Goal: Task Accomplishment & Management: Use online tool/utility

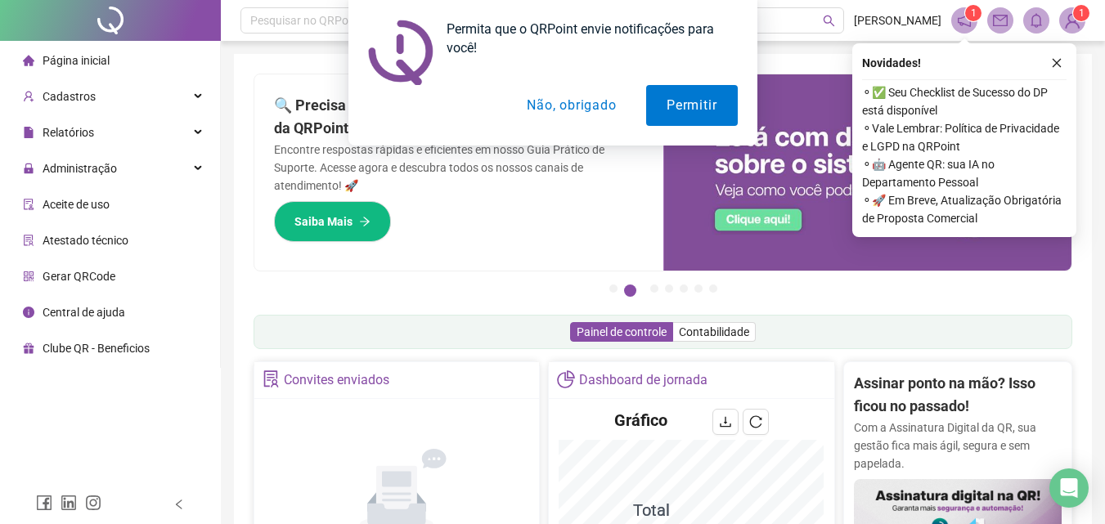
click at [1056, 63] on div "Permita que o QRPoint envie notificações para você! Permitir Não, obrigado" at bounding box center [552, 73] width 1105 height 146
click at [78, 130] on div "Permita que o QRPoint envie notificações para você! Permitir Não, obrigado" at bounding box center [552, 73] width 1105 height 146
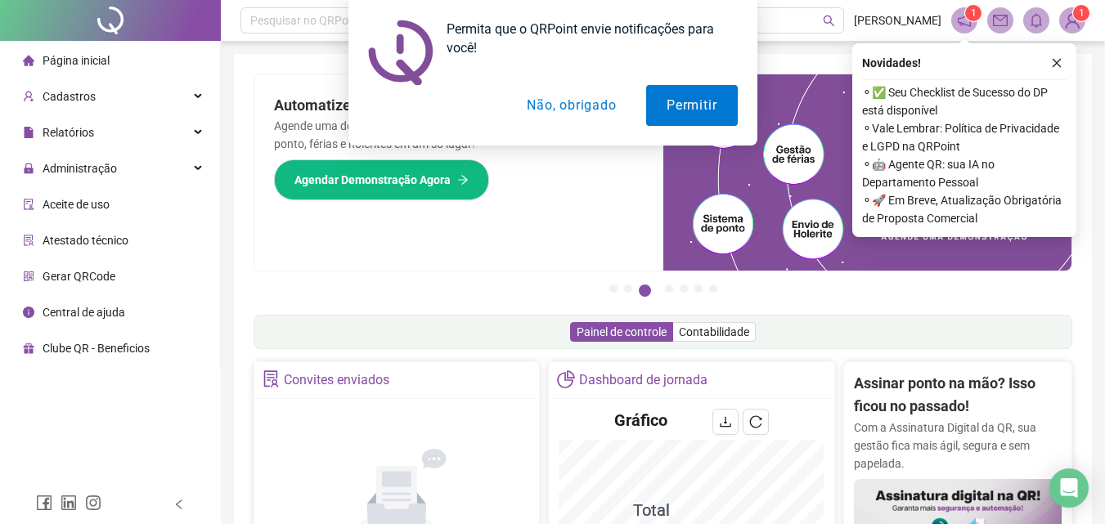
click at [549, 101] on button "Não, obrigado" at bounding box center [571, 105] width 130 height 41
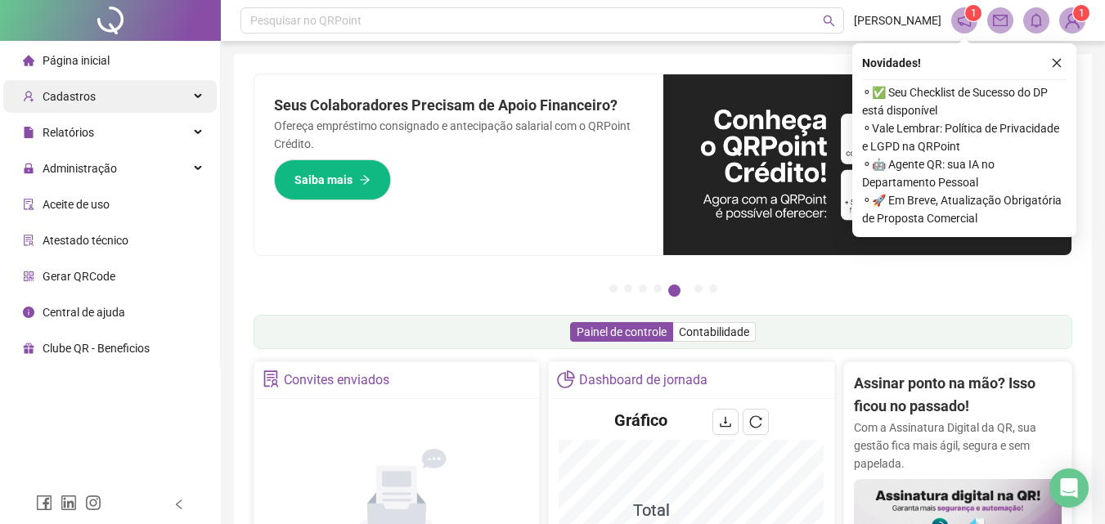
click at [133, 100] on div "Cadastros" at bounding box center [110, 96] width 214 height 33
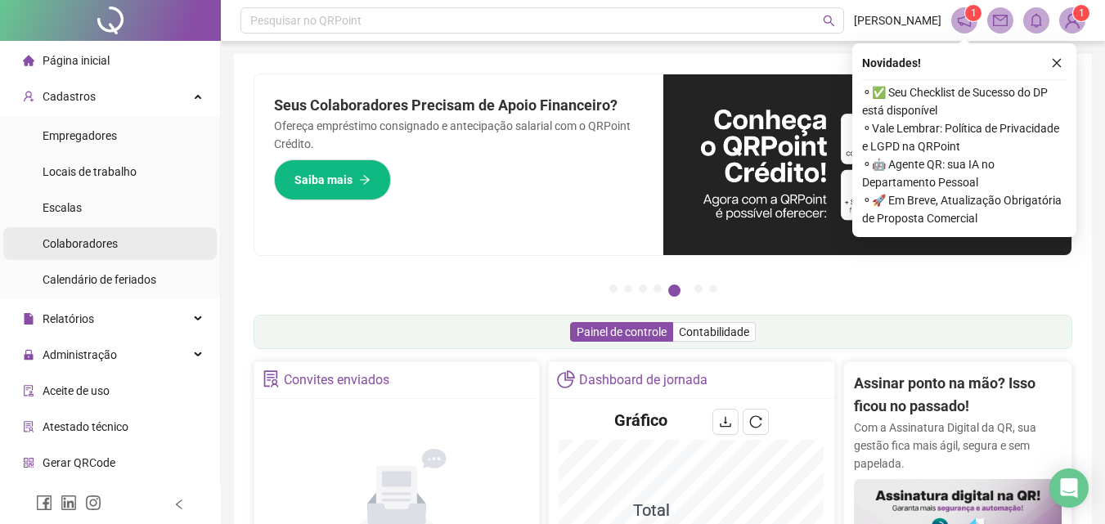
click at [108, 243] on span "Colaboradores" at bounding box center [80, 243] width 75 height 13
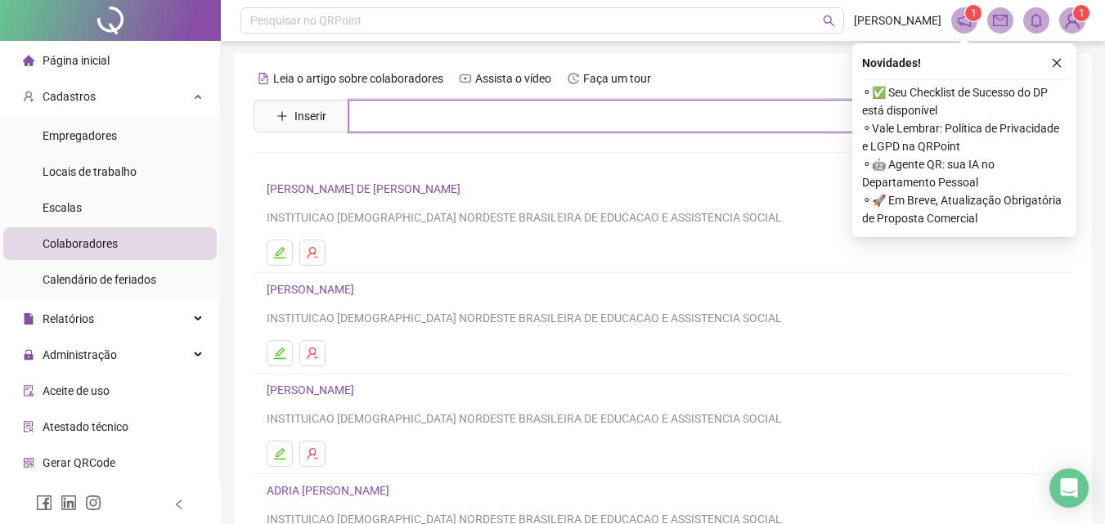
click at [381, 121] on input "text" at bounding box center [674, 116] width 653 height 33
type input "****"
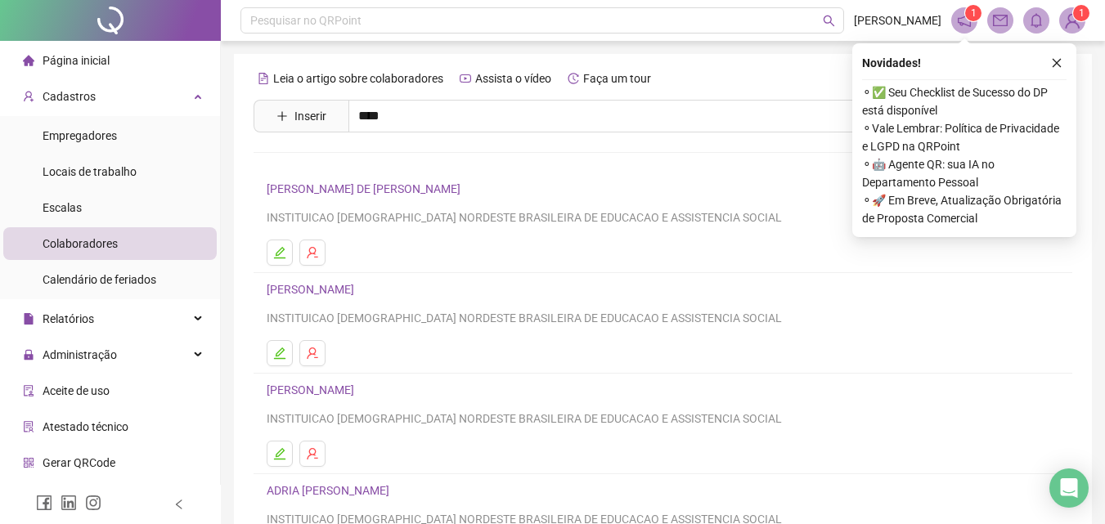
click at [358, 167] on link "[PERSON_NAME]" at bounding box center [328, 164] width 88 height 13
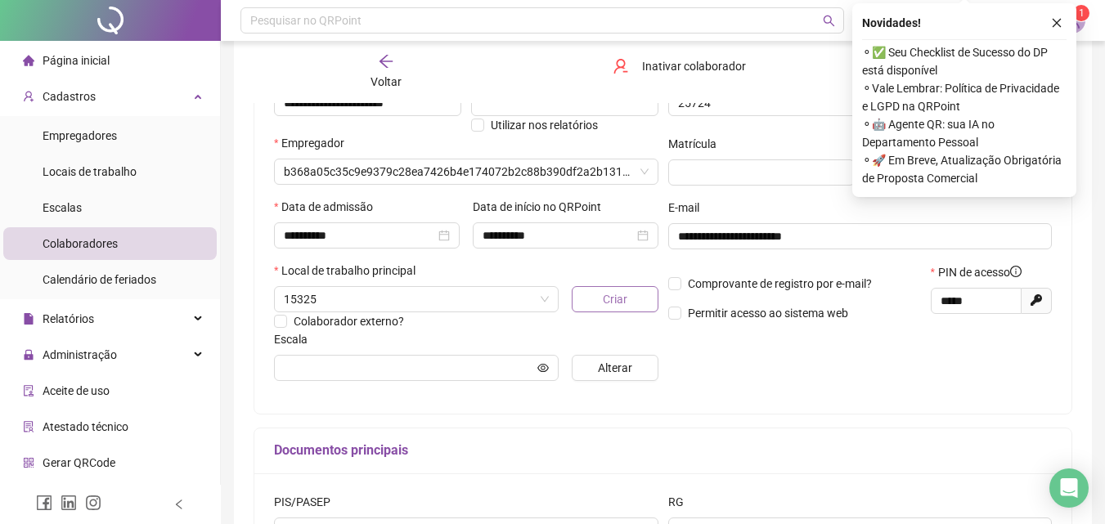
scroll to position [245, 0]
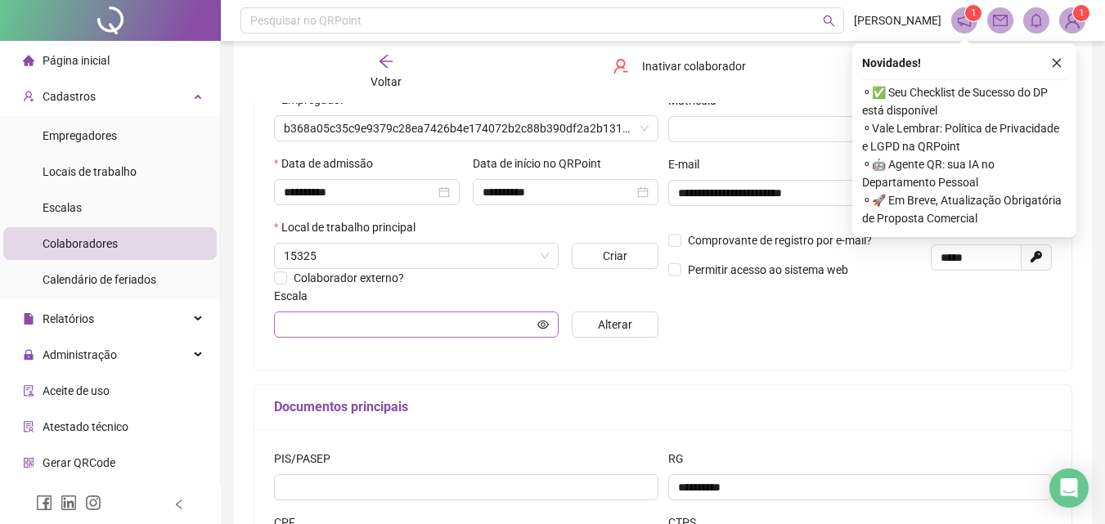
type input "**********"
click at [543, 322] on icon "eye" at bounding box center [542, 324] width 11 height 8
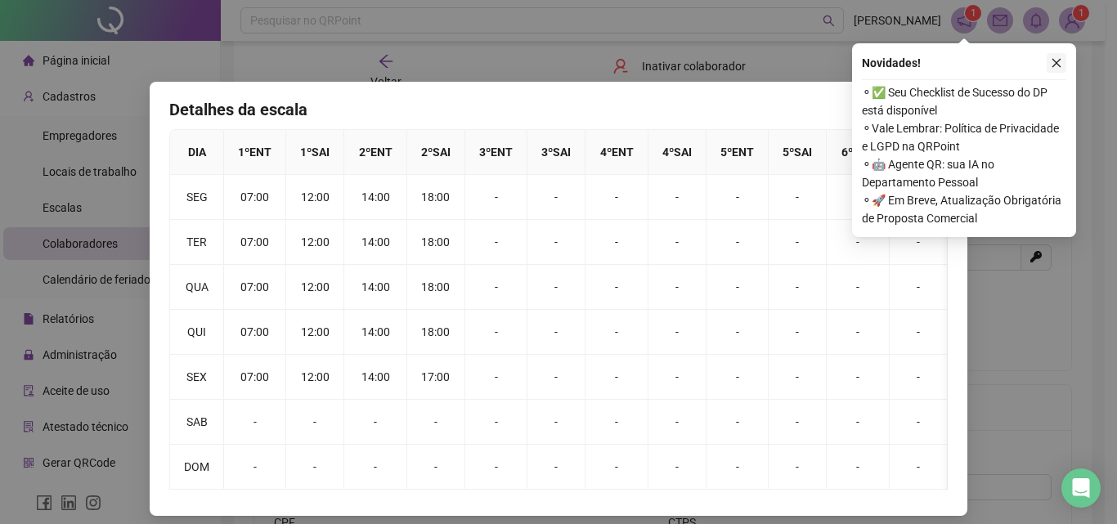
click at [1061, 61] on icon "close" at bounding box center [1056, 62] width 11 height 11
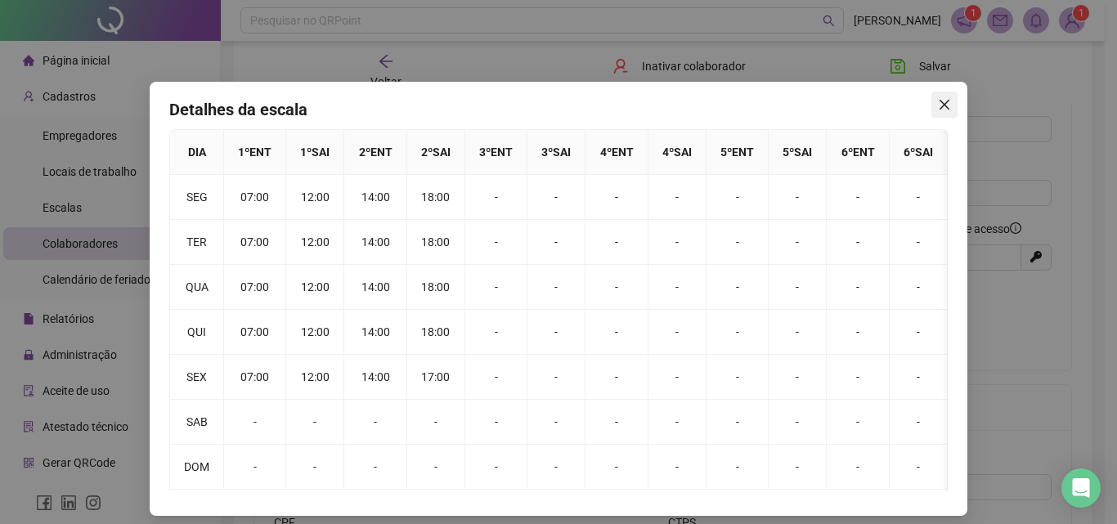
click at [938, 110] on icon "close" at bounding box center [944, 104] width 13 height 13
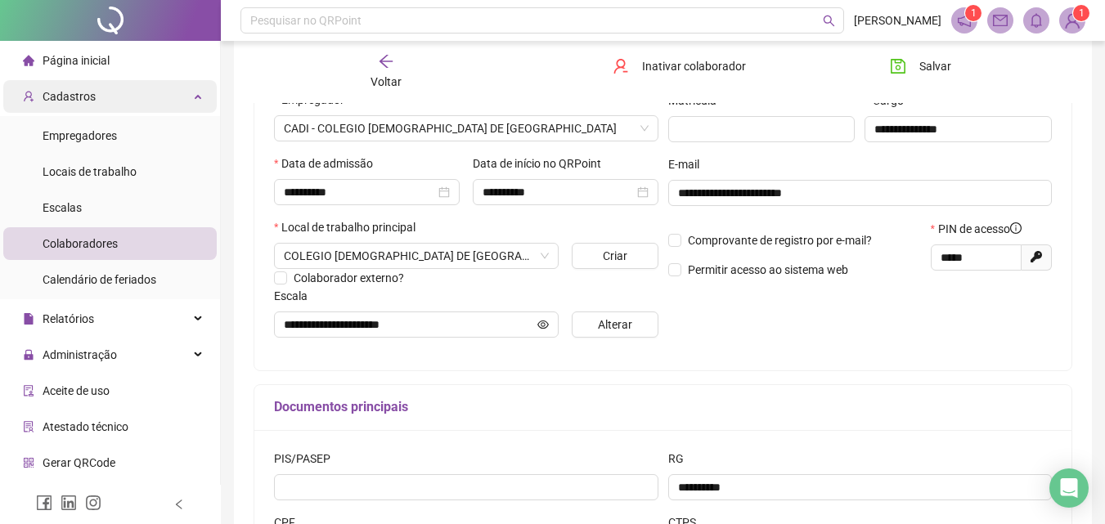
click at [97, 99] on div "Cadastros" at bounding box center [110, 96] width 214 height 33
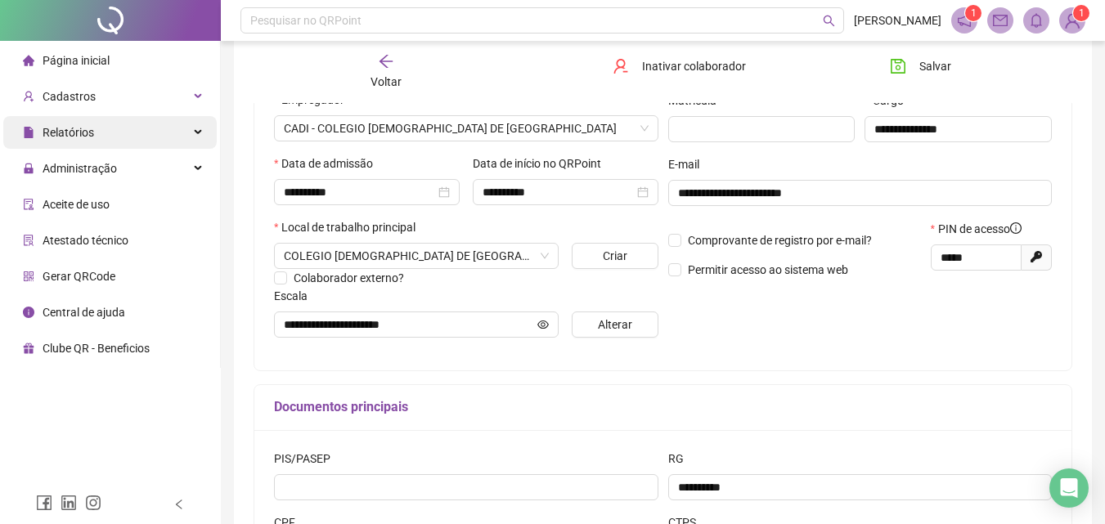
click at [93, 134] on div "Relatórios" at bounding box center [110, 132] width 214 height 33
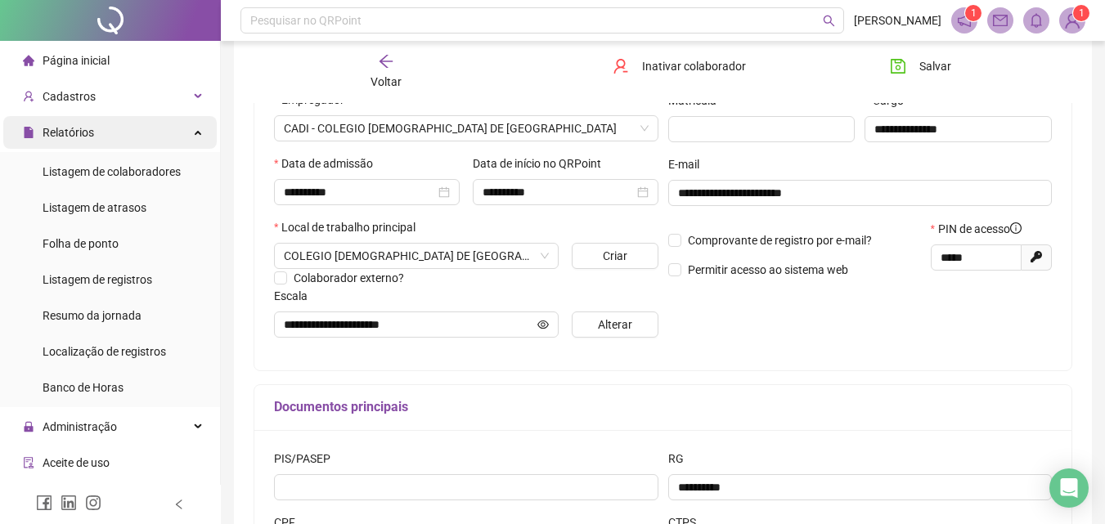
click at [93, 134] on div "Relatórios" at bounding box center [110, 132] width 214 height 33
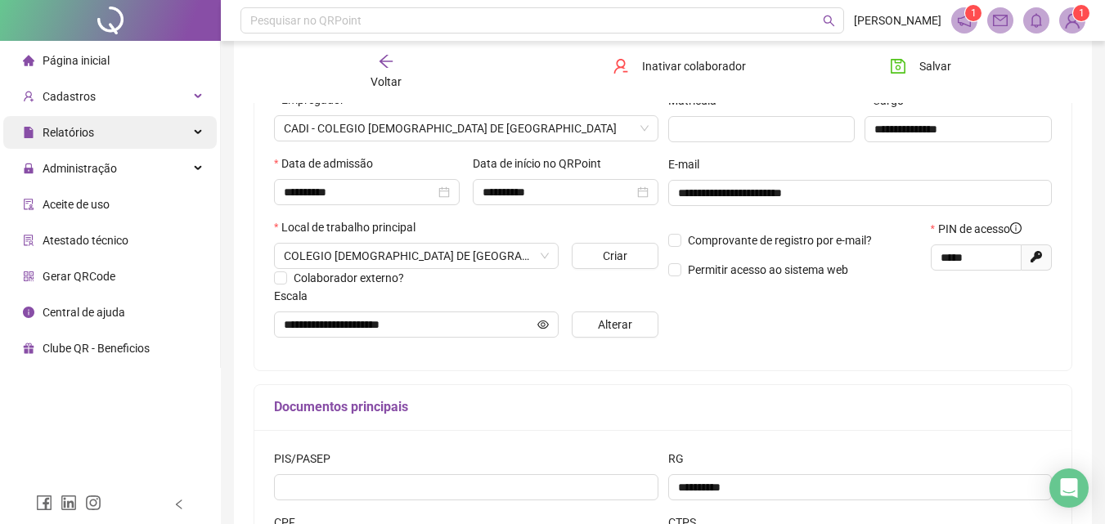
click at [93, 134] on div "Relatórios" at bounding box center [110, 132] width 214 height 33
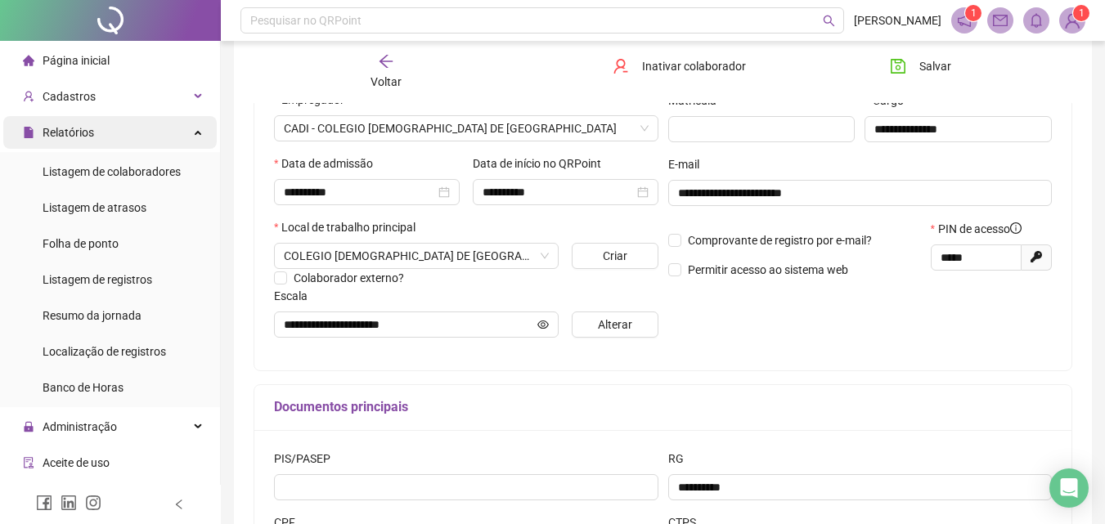
click at [93, 134] on div "Relatórios" at bounding box center [110, 132] width 214 height 33
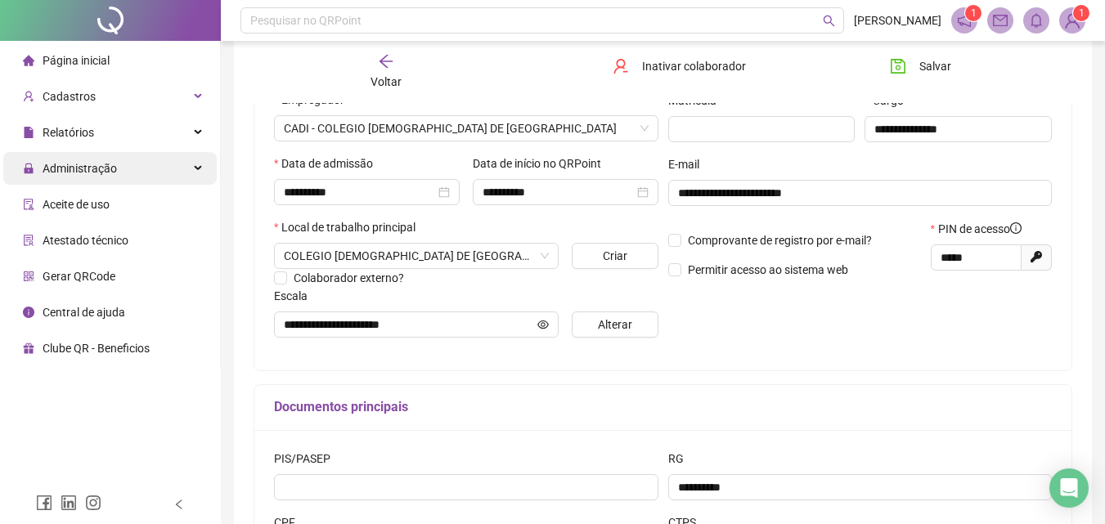
click at [95, 165] on span "Administração" at bounding box center [80, 168] width 74 height 13
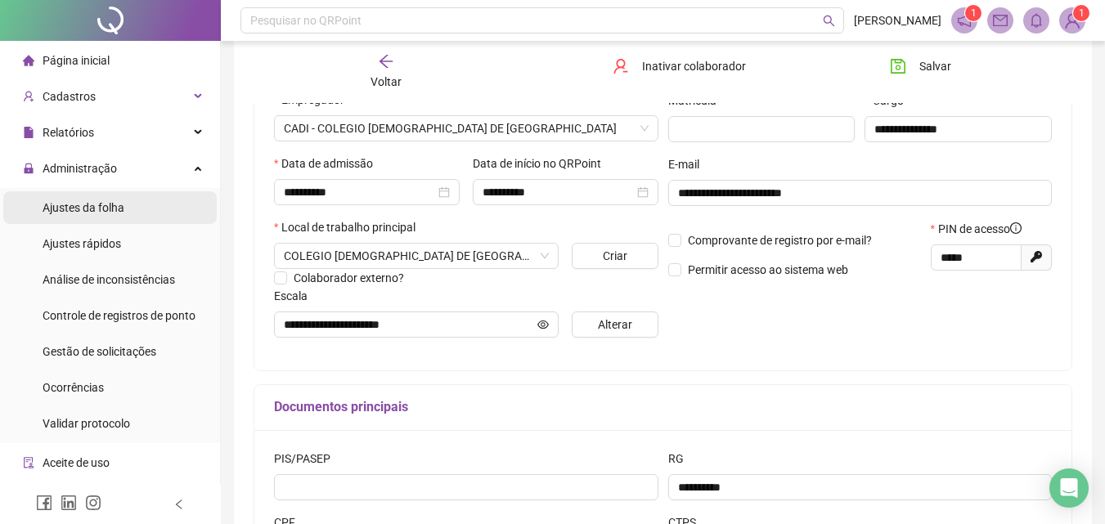
click at [100, 201] on span "Ajustes da folha" at bounding box center [84, 207] width 82 height 13
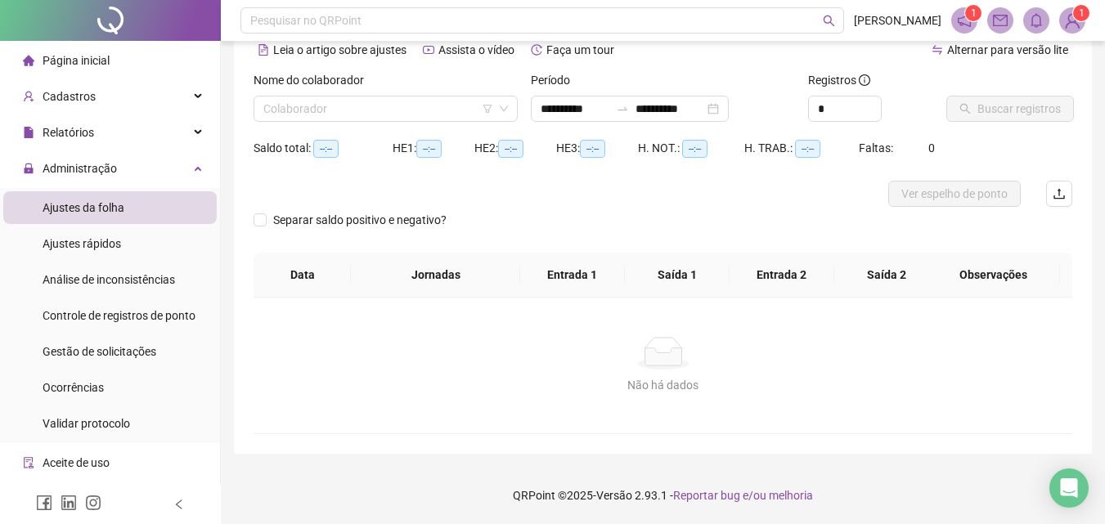
scroll to position [79, 0]
type input "**********"
click at [434, 117] on input "search" at bounding box center [378, 109] width 230 height 25
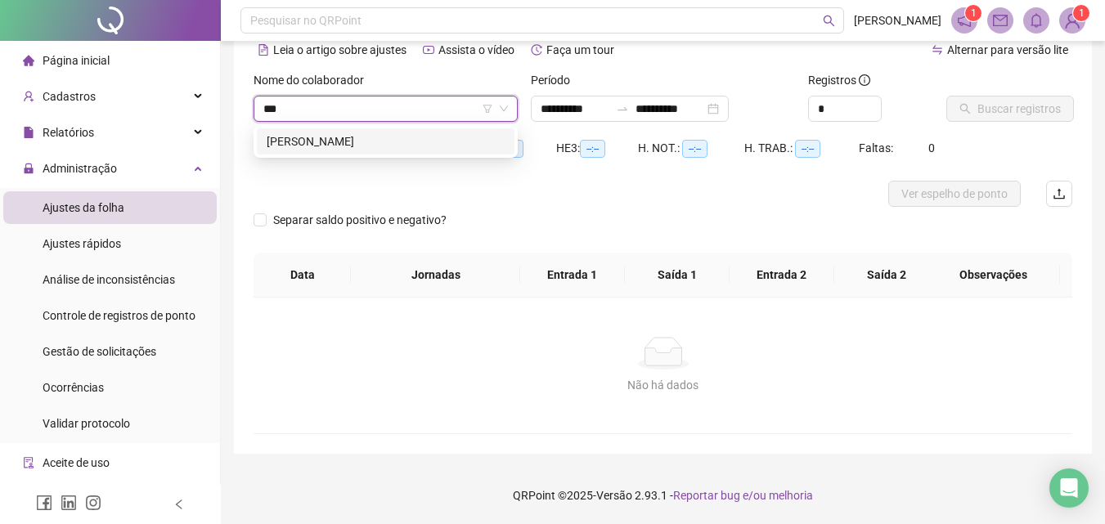
type input "****"
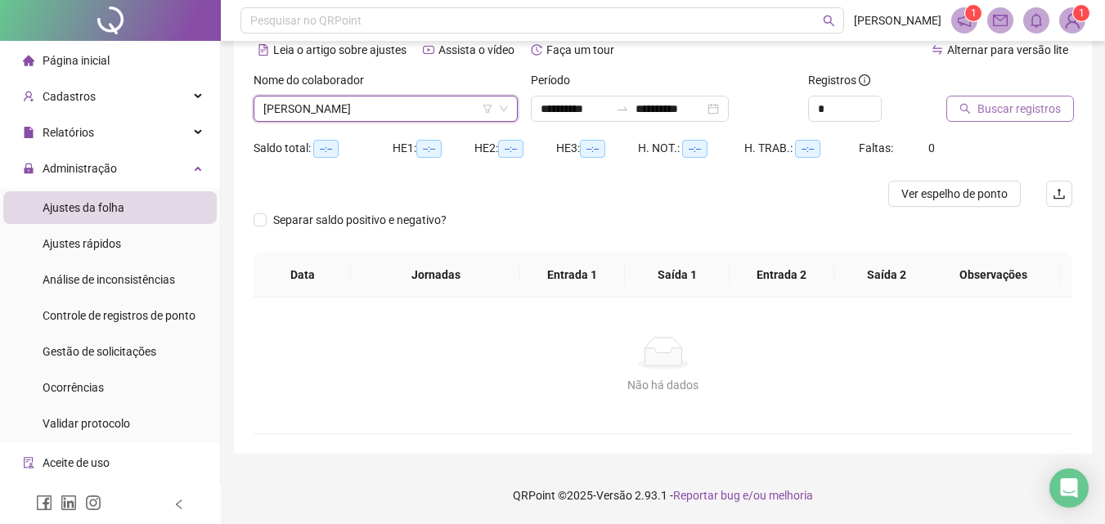
click at [969, 108] on icon "search" at bounding box center [965, 108] width 11 height 11
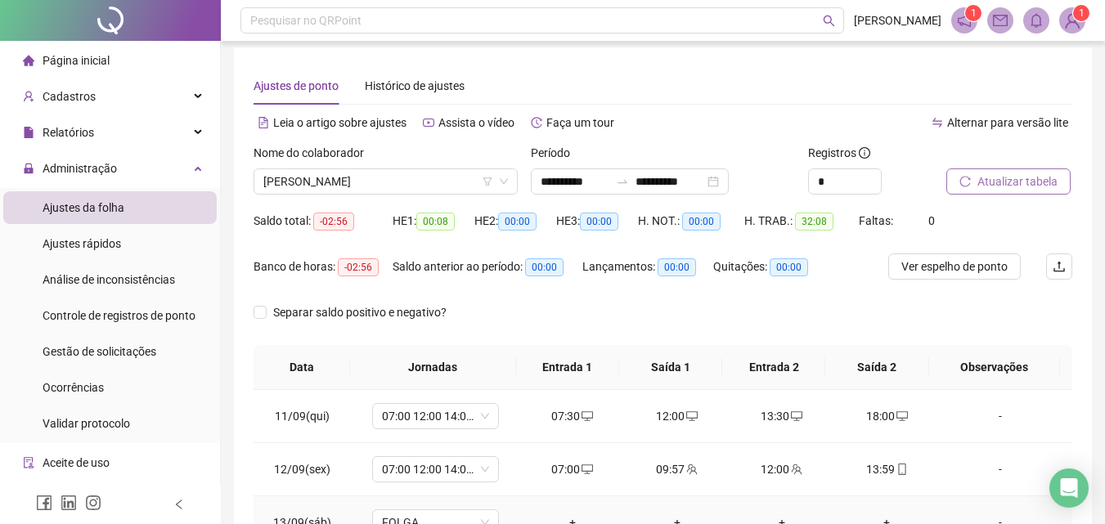
scroll to position [0, 0]
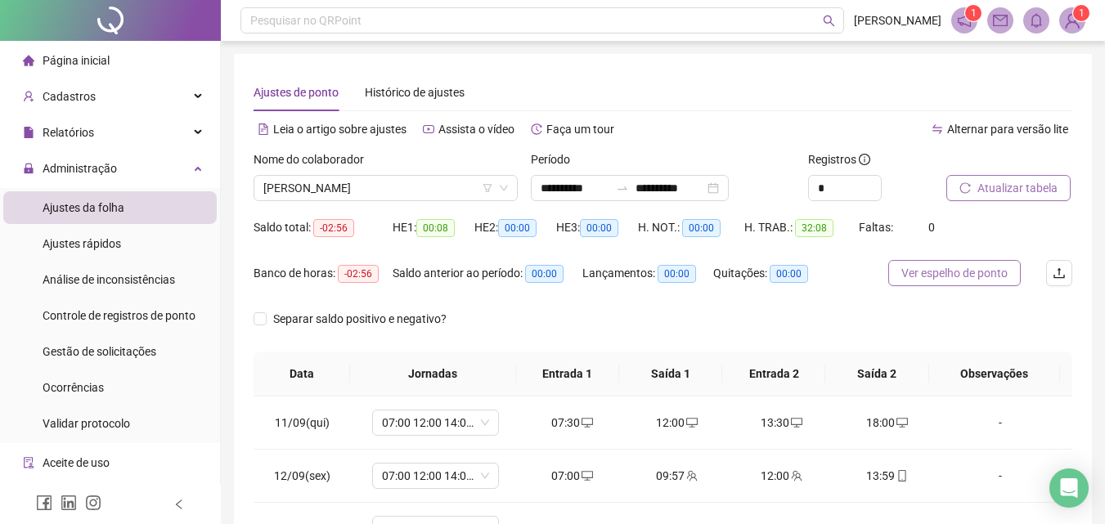
click at [974, 274] on span "Ver espelho de ponto" at bounding box center [955, 273] width 106 height 18
